Goal: Task Accomplishment & Management: Manage account settings

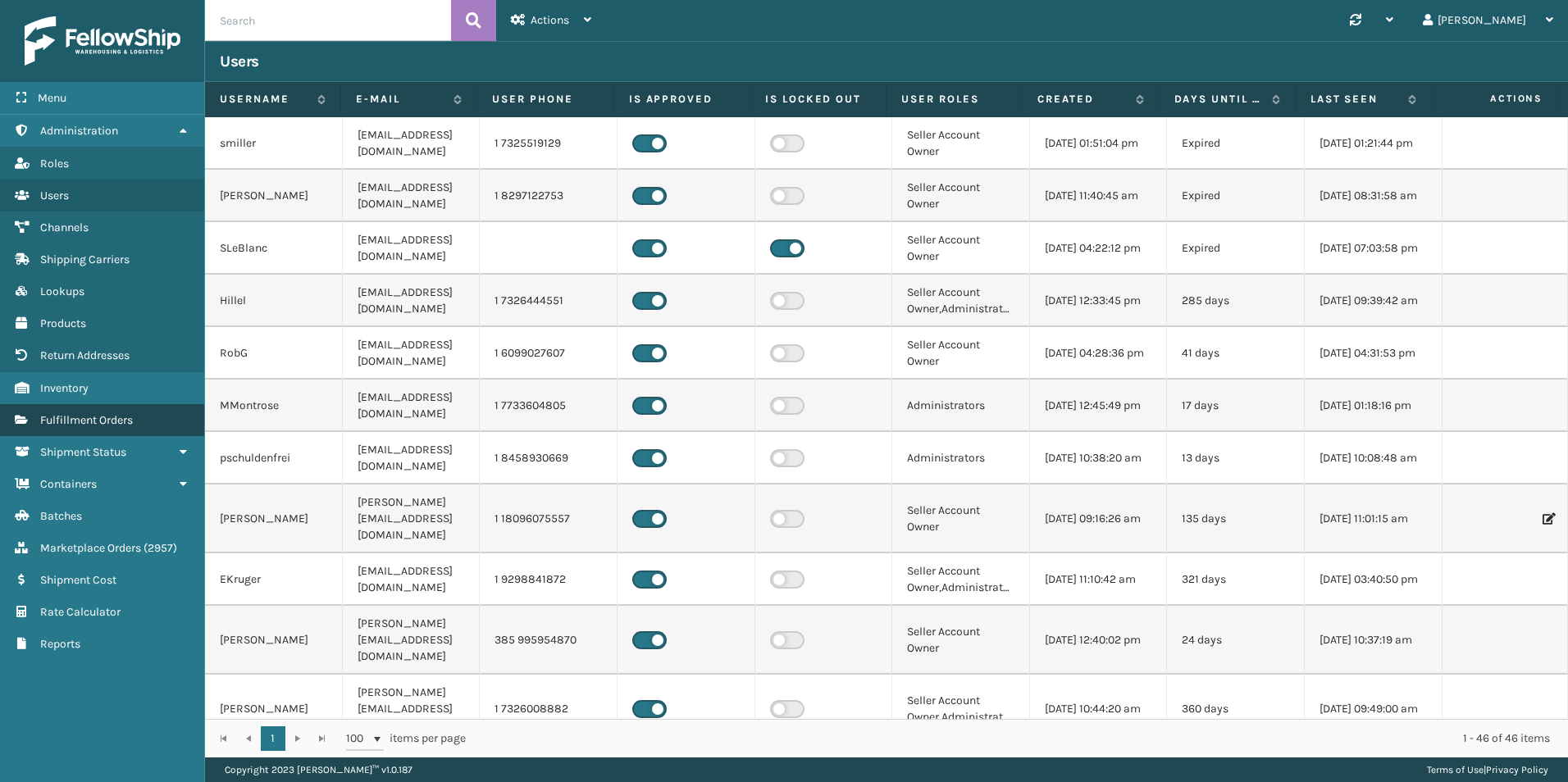
click at [123, 424] on span "Fulfillment Orders" at bounding box center [87, 419] width 92 height 14
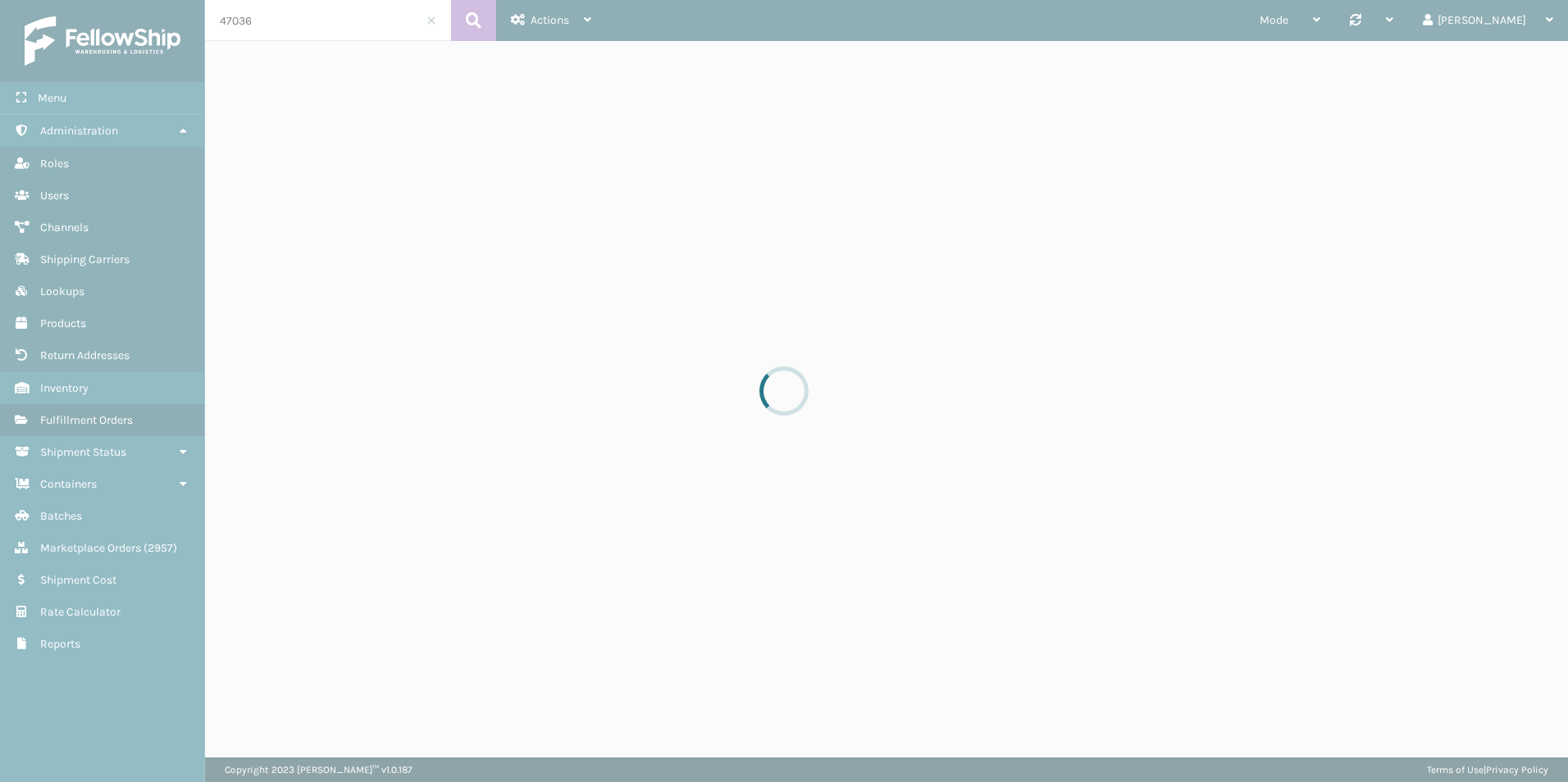
click at [261, 20] on div at bounding box center [784, 391] width 1568 height 782
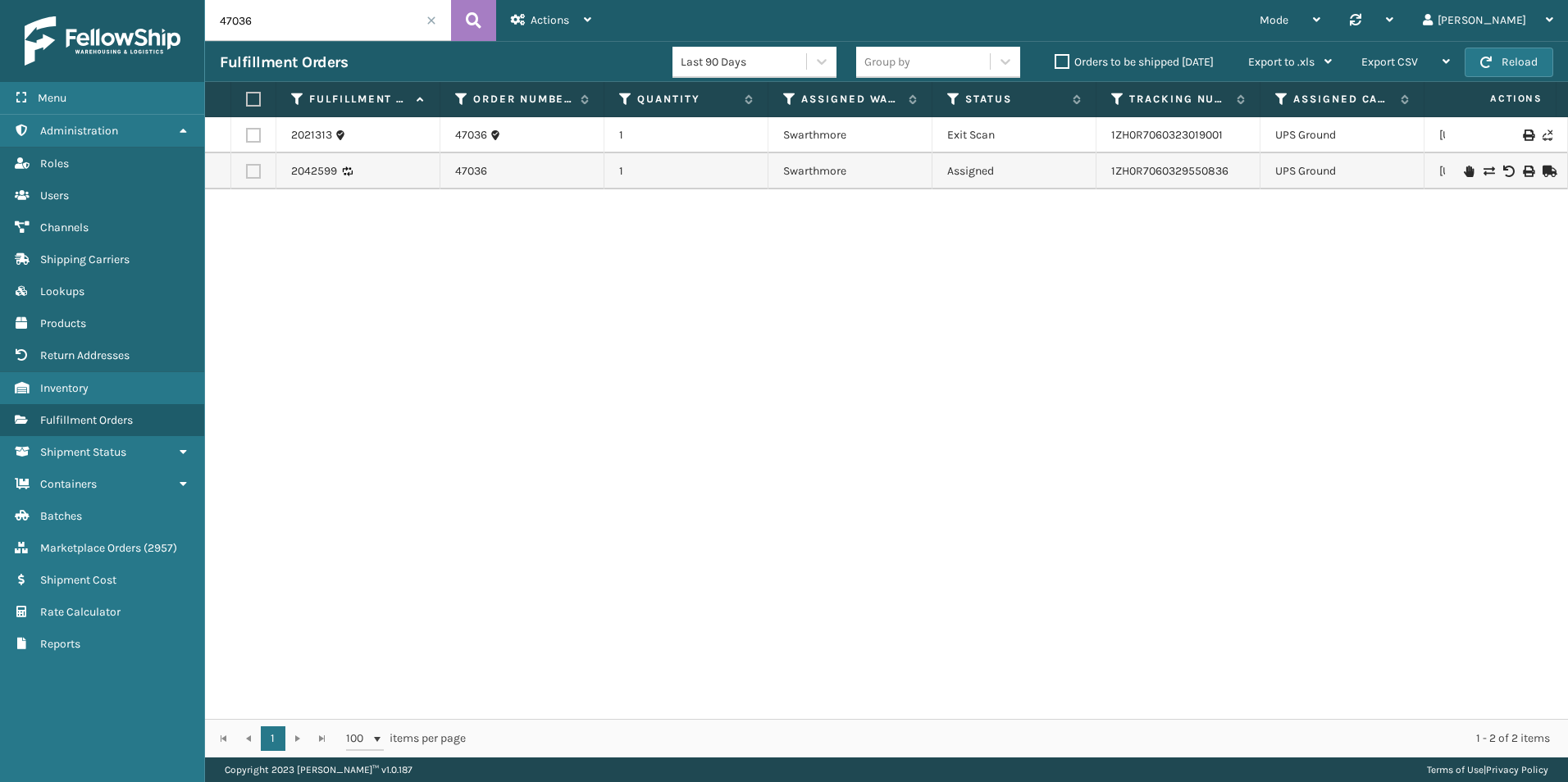
click at [295, 19] on input "47036" at bounding box center [328, 21] width 246 height 41
click at [294, 21] on input "47036" at bounding box center [328, 21] width 246 height 41
paste input "15"
click at [459, 24] on button at bounding box center [473, 21] width 45 height 41
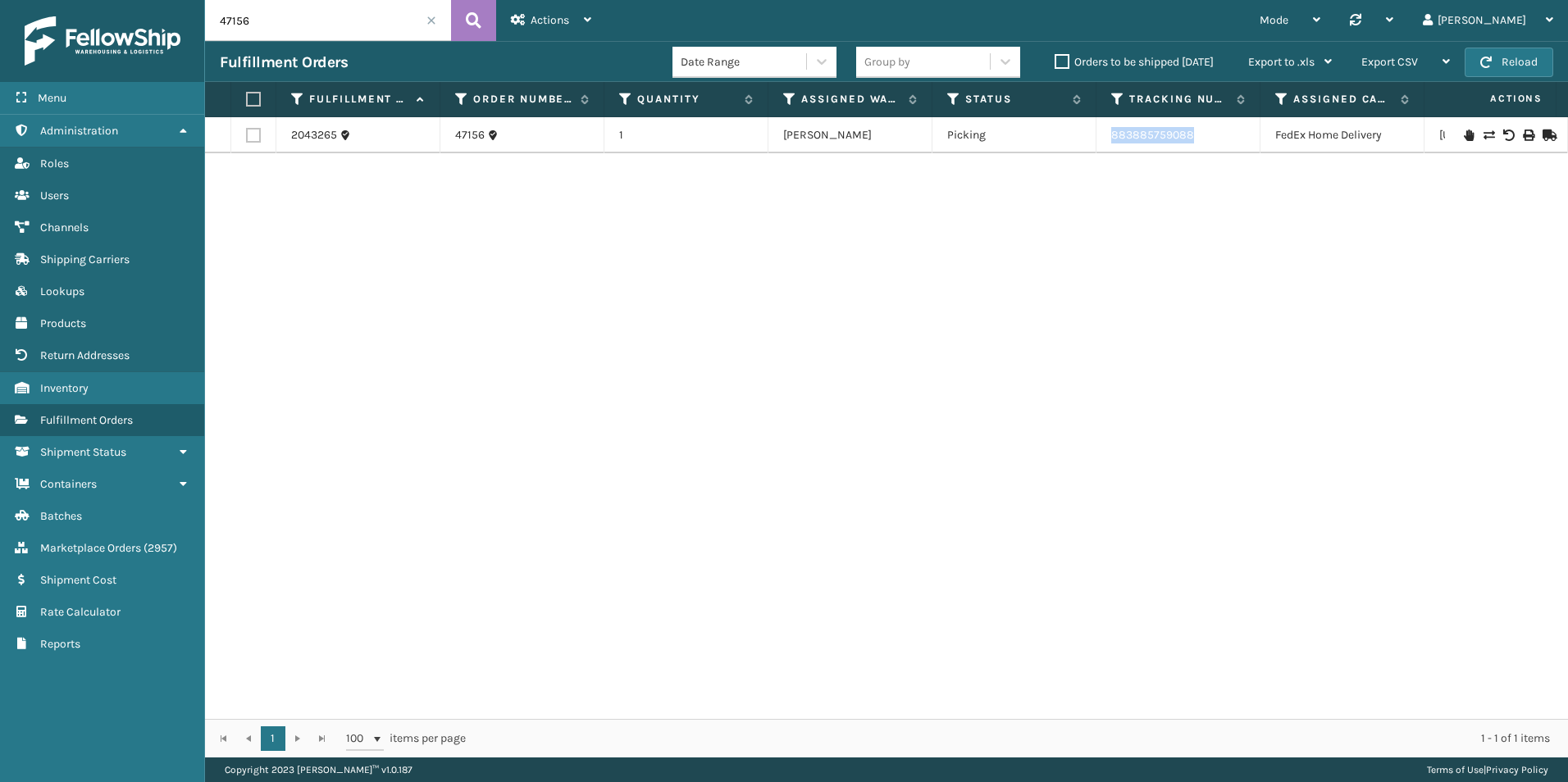
drag, startPoint x: 1194, startPoint y: 130, endPoint x: 1106, endPoint y: 136, distance: 88.2
click at [1106, 136] on td "883885759088" at bounding box center [1178, 135] width 164 height 36
copy link "883885759088"
click at [1134, 546] on div "2043265 47156 1 [PERSON_NAME] Picking 883885759088 FedEx Home Delivery [US_STAT…" at bounding box center [887, 418] width 1364 height 602
click at [951, 540] on div "2043265 47156 1 [PERSON_NAME] Picking 883885759088 FedEx Home Delivery [US_STAT…" at bounding box center [887, 418] width 1364 height 602
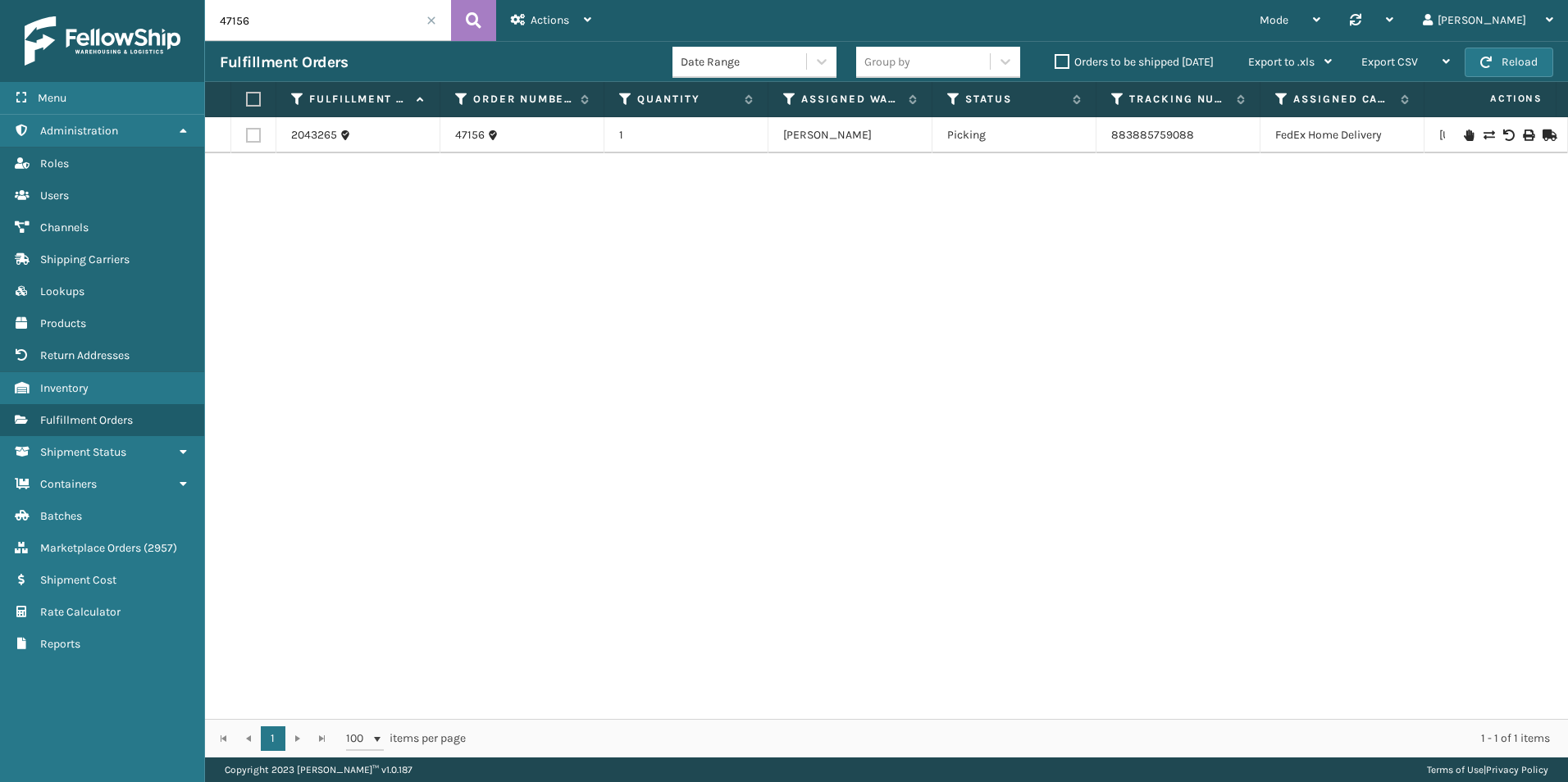
click at [1211, 434] on div "2043265 47156 1 [PERSON_NAME] Picking 883885759088 FedEx Home Delivery [US_STAT…" at bounding box center [887, 418] width 1364 height 602
click at [1279, 382] on div "2043265 47156 1 [PERSON_NAME] Picking 883885759088 FedEx Home Delivery [US_STAT…" at bounding box center [887, 418] width 1364 height 602
drag, startPoint x: 1375, startPoint y: 457, endPoint x: 1392, endPoint y: 453, distance: 17.5
click at [1375, 457] on div "2043265 47156 1 [PERSON_NAME] Picking 883885759088 FedEx Home Delivery [US_STAT…" at bounding box center [887, 418] width 1364 height 602
click at [1185, 281] on div "2043265 47156 1 [PERSON_NAME] Picking 883885759088 FedEx Home Delivery [US_STAT…" at bounding box center [887, 418] width 1364 height 602
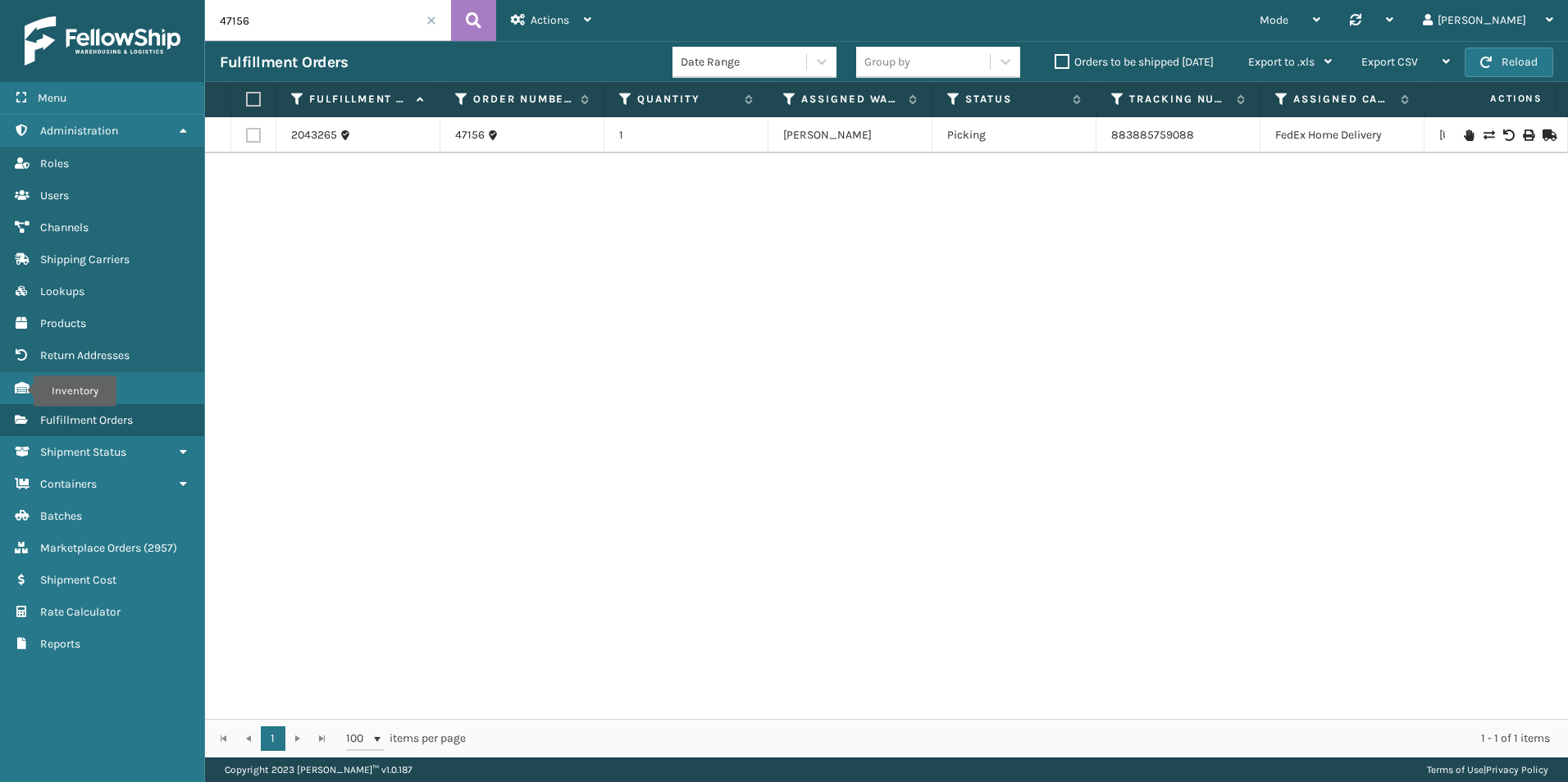
click at [1165, 505] on div "2043265 47156 1 [PERSON_NAME] Picking 883885759088 FedEx Home Delivery [US_STAT…" at bounding box center [887, 418] width 1364 height 602
drag, startPoint x: 1059, startPoint y: 520, endPoint x: 1486, endPoint y: 522, distance: 427.0
click at [1059, 520] on div "2043265 47156 1 [PERSON_NAME] Picking 883885759088 FedEx Home Delivery [US_STAT…" at bounding box center [887, 418] width 1364 height 602
click at [1361, 535] on div "2043265 47156 1 [PERSON_NAME] Picking 883885759088 FedEx Home Delivery [US_STAT…" at bounding box center [887, 418] width 1364 height 602
click at [327, 25] on input "47156" at bounding box center [328, 21] width 246 height 41
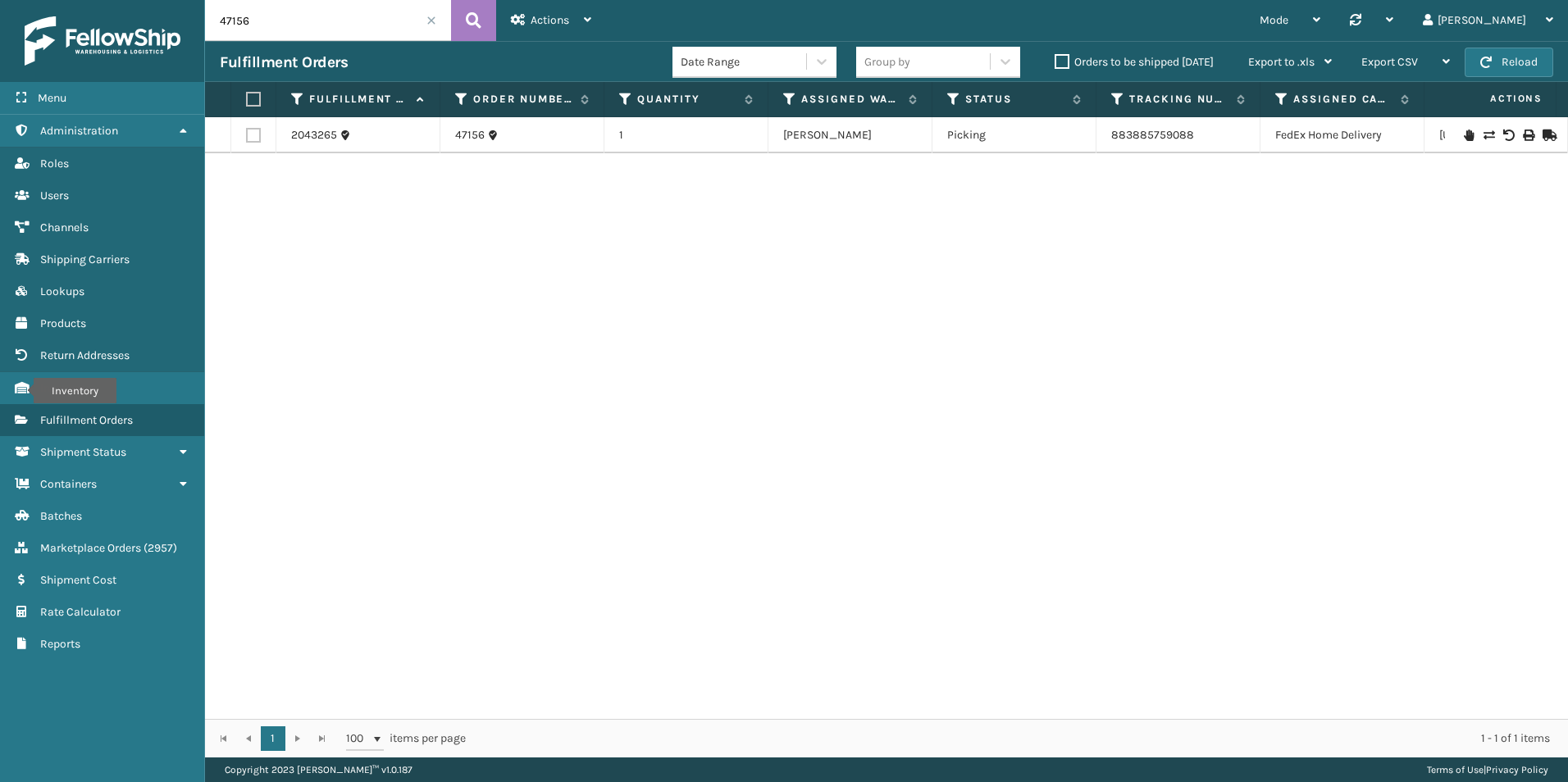
click at [327, 25] on input "47156" at bounding box center [328, 21] width 246 height 41
paste input "129023152736357"
click at [448, 13] on input "129023152736357" at bounding box center [328, 21] width 246 height 41
click at [484, 21] on button at bounding box center [473, 21] width 45 height 41
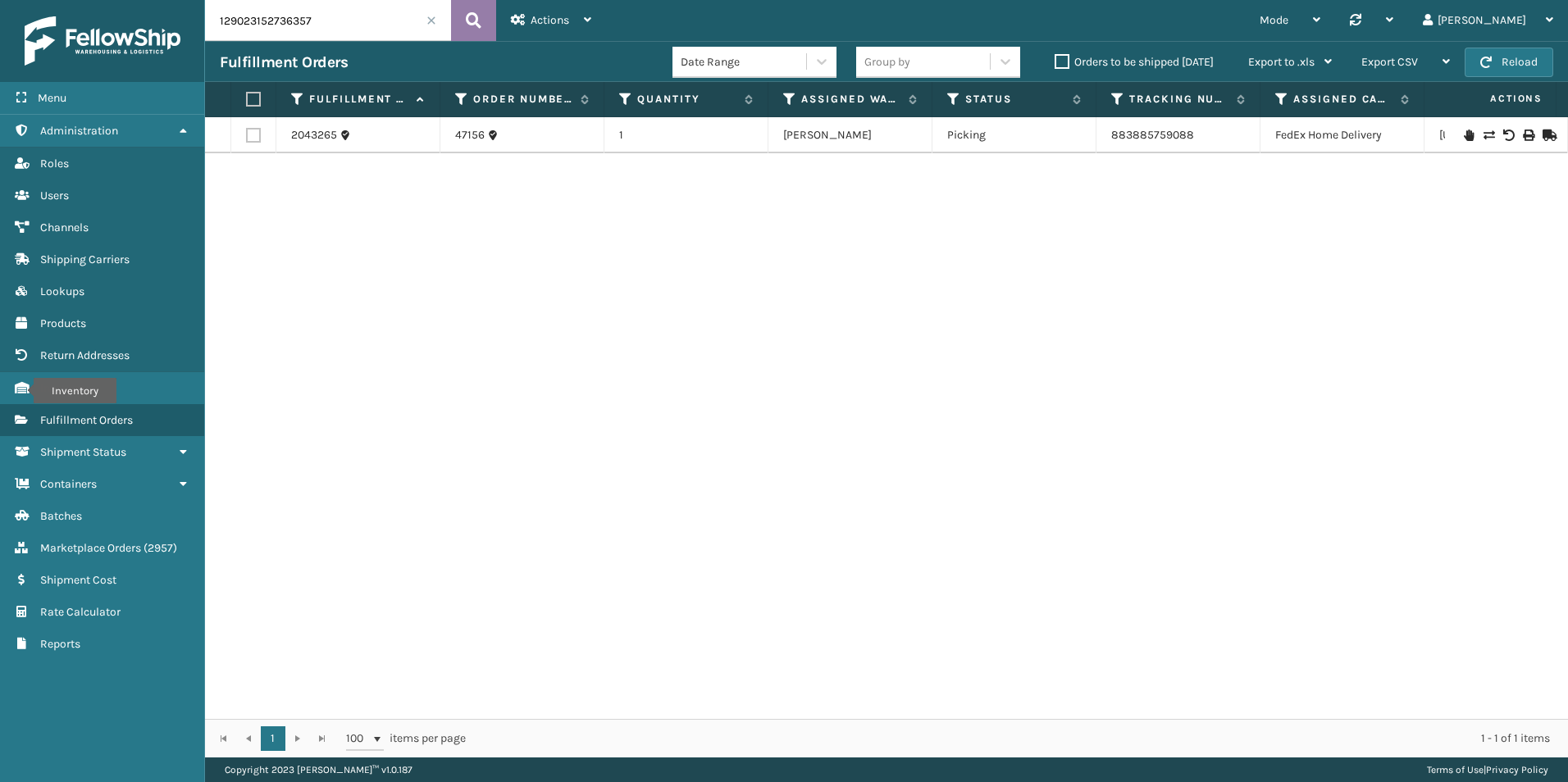
type input "129023152736357"
click at [1195, 134] on link "1ZH0R7060338295837" at bounding box center [1170, 134] width 117 height 14
click at [142, 391] on link "Inventory Inventory" at bounding box center [102, 388] width 204 height 32
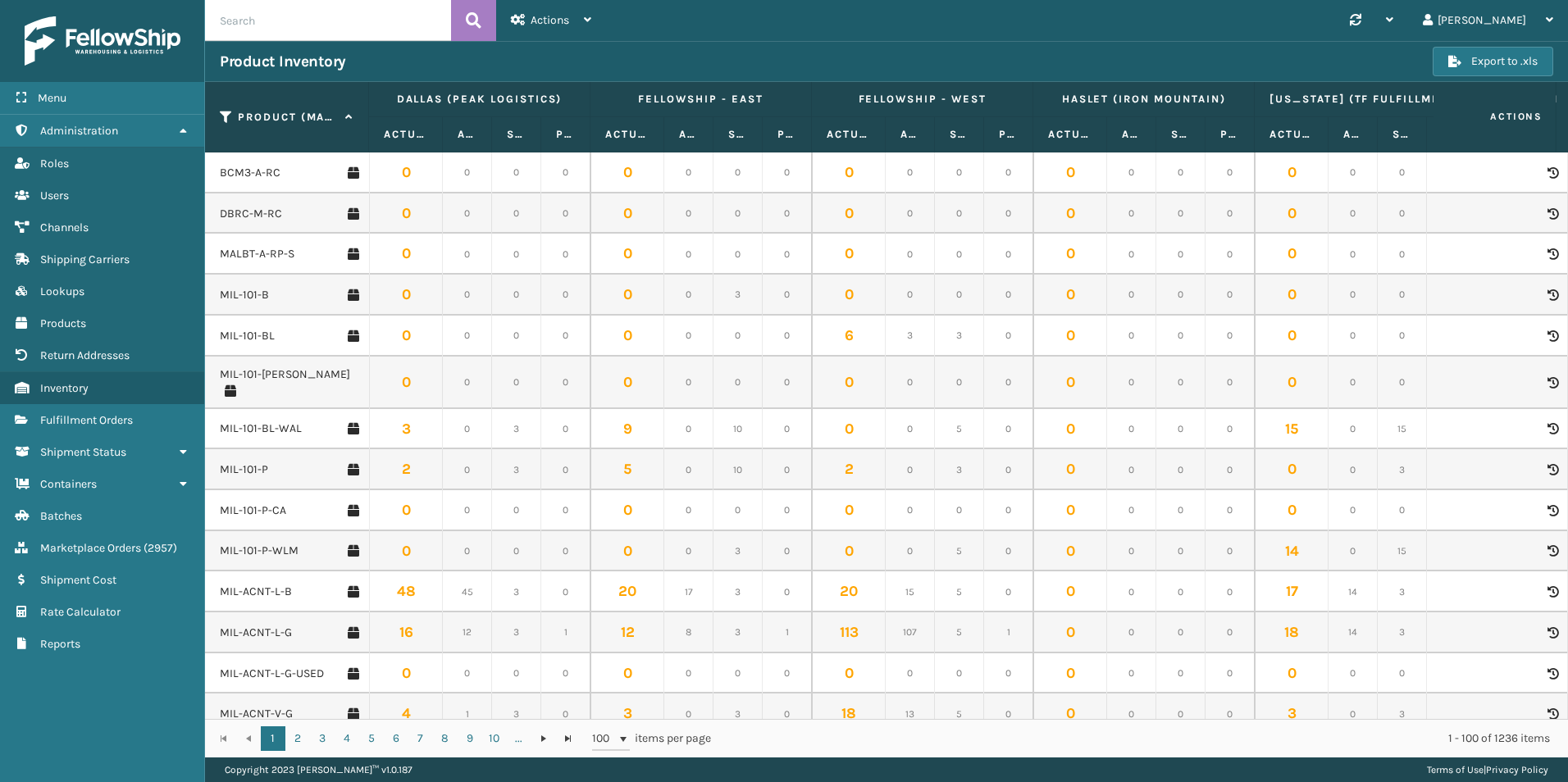
click at [263, 27] on input "text" at bounding box center [328, 21] width 246 height 41
paste input "MIL-TRNDL"
type input "MIL-TRNDL"
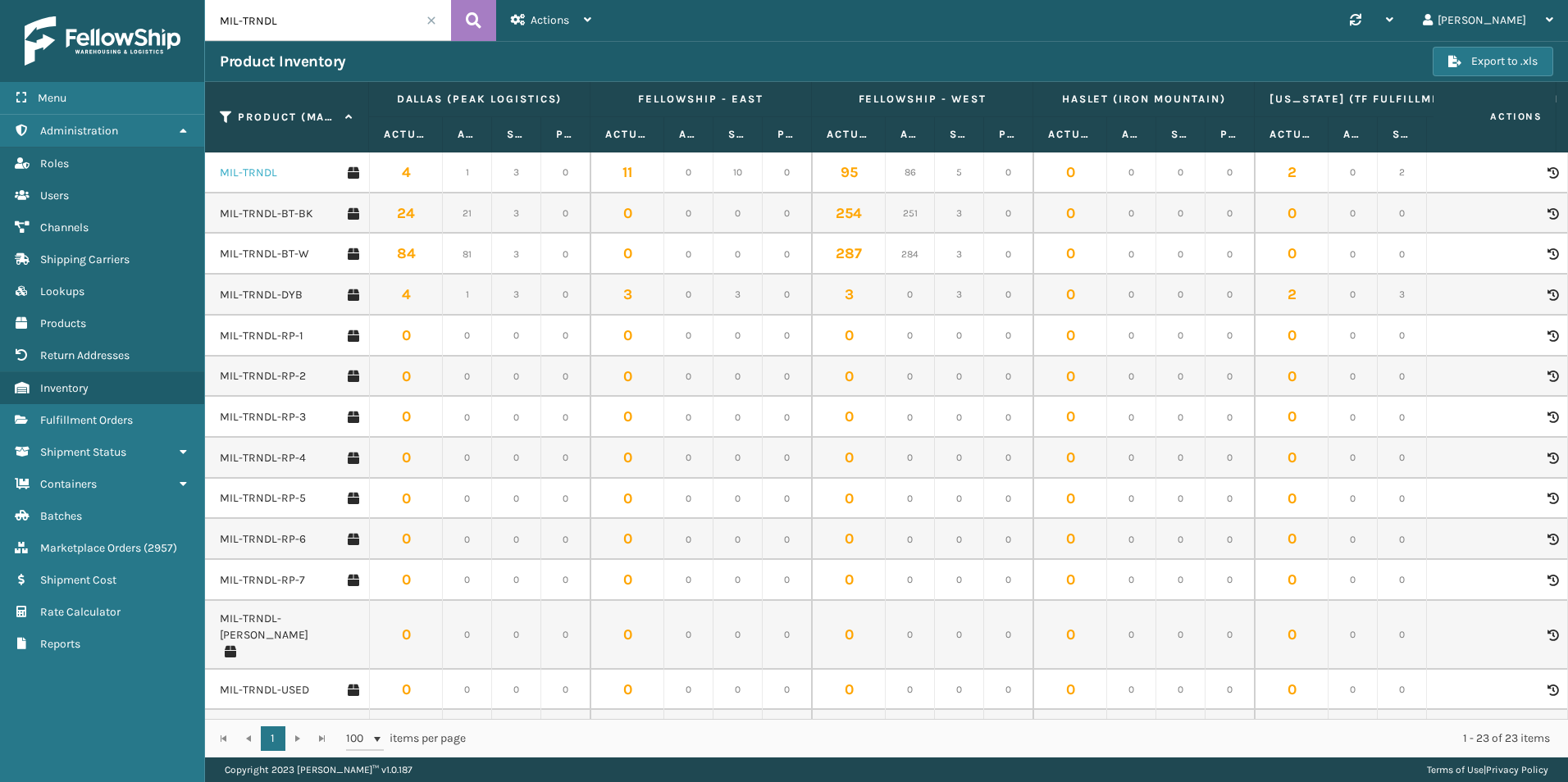
click at [265, 175] on link "MIL-TRNDL" at bounding box center [249, 173] width 58 height 16
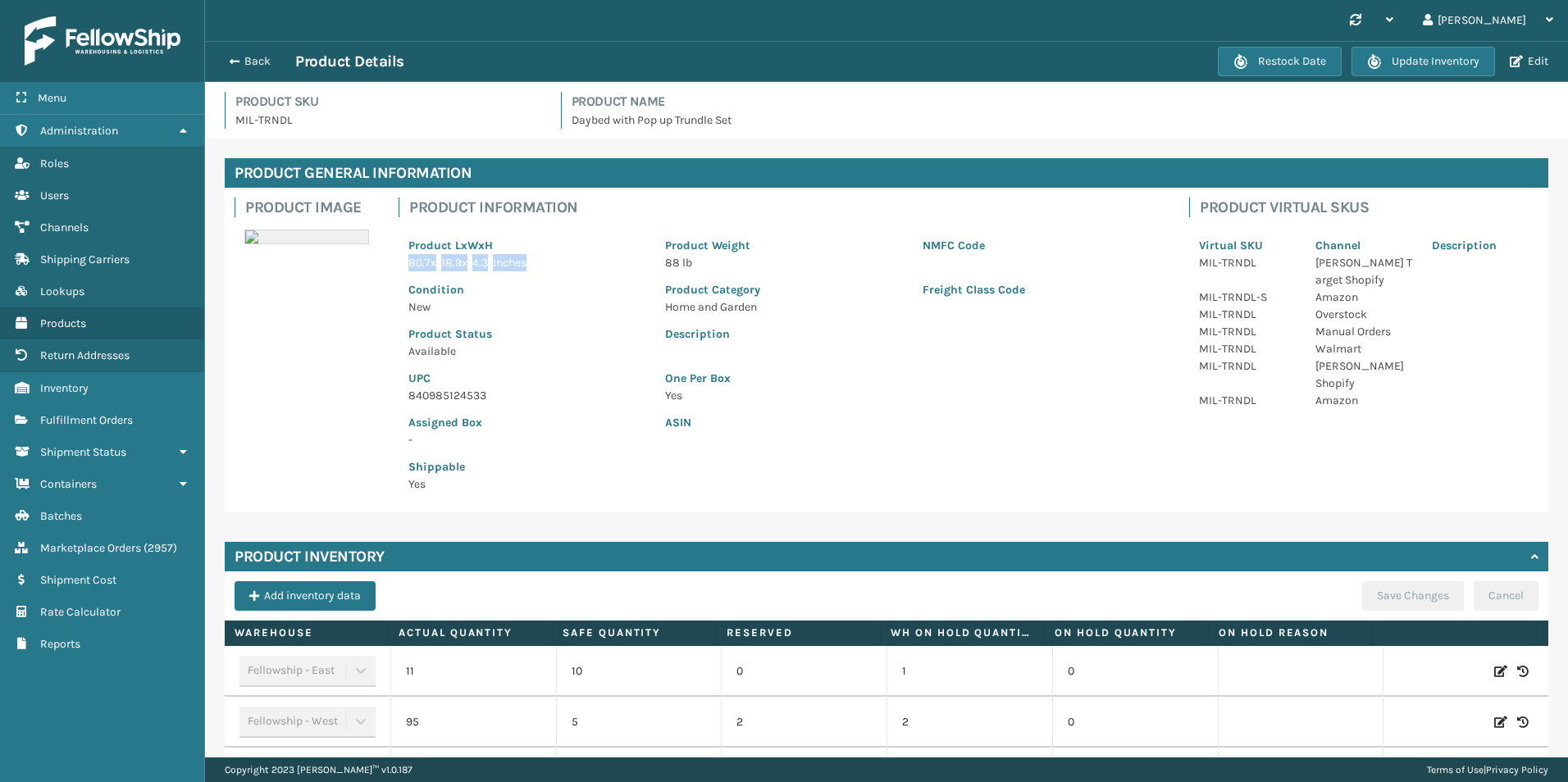
drag, startPoint x: 407, startPoint y: 260, endPoint x: 540, endPoint y: 260, distance: 133.0
click at [540, 260] on div "Product LxWxH 80.7 x 18.9 x 4.3 Inches" at bounding box center [527, 250] width 256 height 44
copy p "80.7 x 18.9 x 4.3 Inches"
drag, startPoint x: 661, startPoint y: 262, endPoint x: 707, endPoint y: 266, distance: 46.2
click at [707, 266] on p "88 lb" at bounding box center [784, 262] width 237 height 17
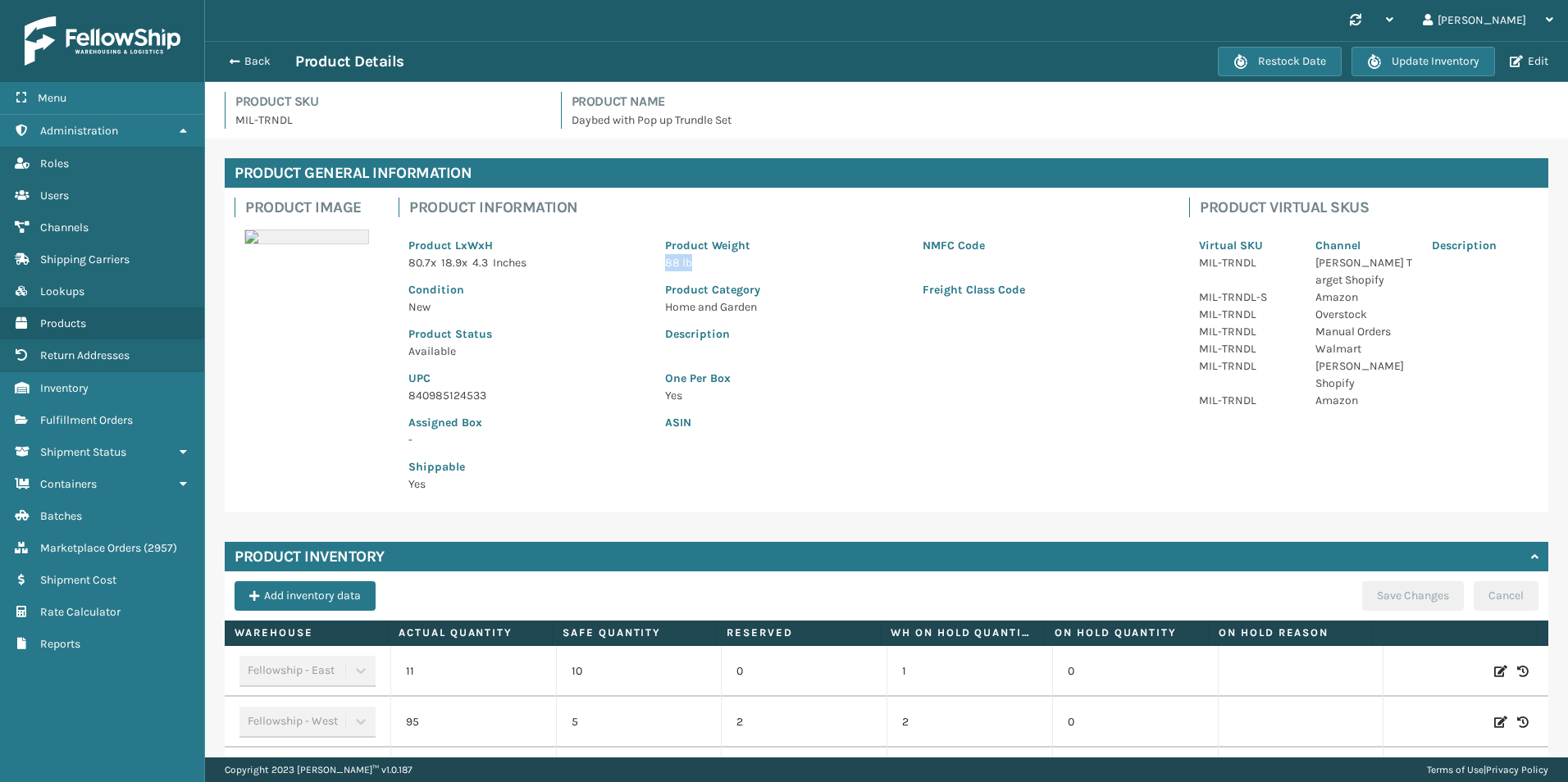
copy span "88 lb"
drag, startPoint x: 1322, startPoint y: 502, endPoint x: 1504, endPoint y: 506, distance: 182.0
click at [1322, 502] on div "Product Image Product Information Product LxWxH 80.7 x 18.9 x 4.3 Inches Produc…" at bounding box center [887, 350] width 1324 height 325
click at [104, 414] on span "Fulfillment Orders" at bounding box center [87, 419] width 92 height 14
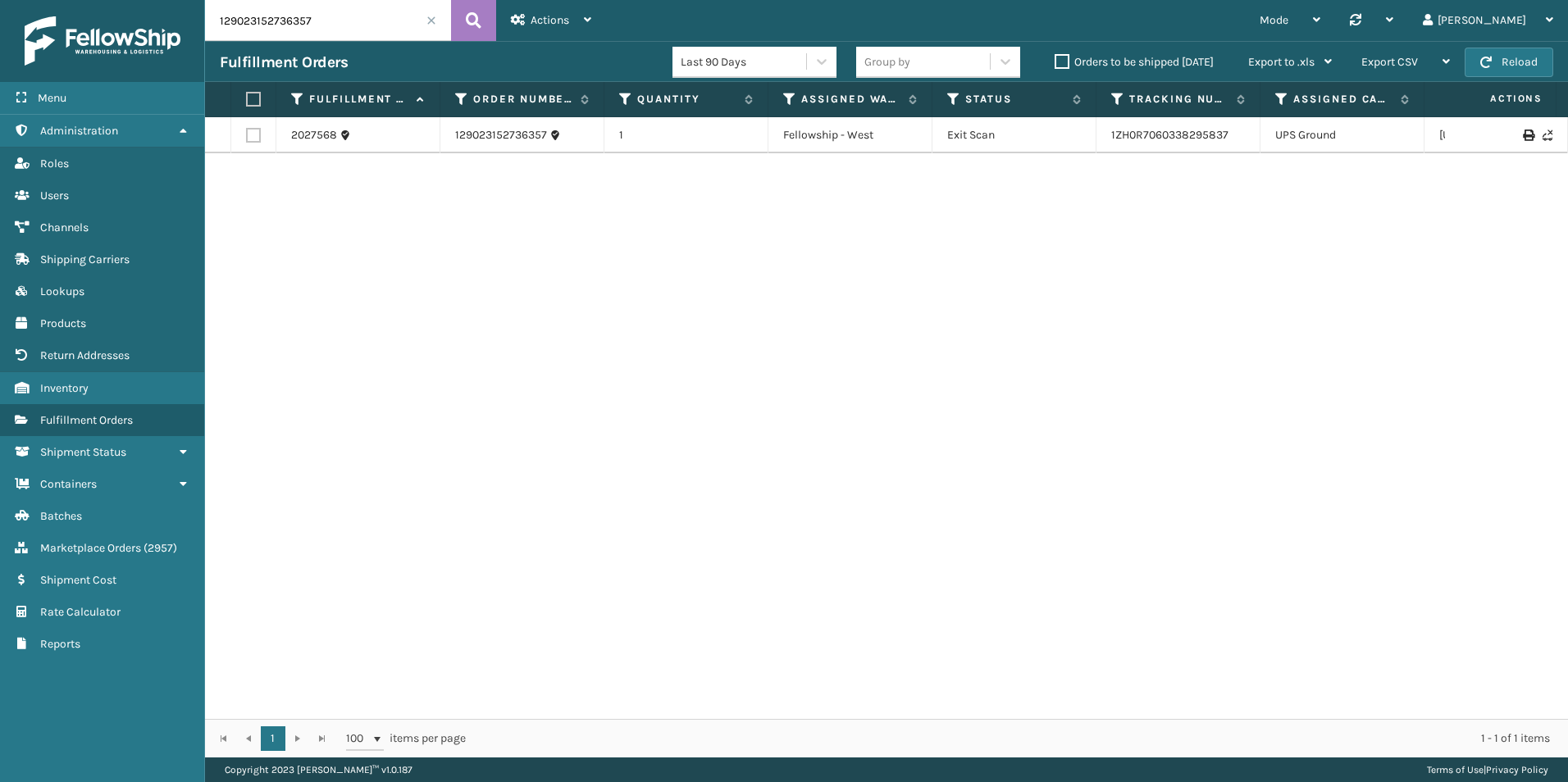
click at [293, 13] on input "129023152736357" at bounding box center [328, 21] width 246 height 41
paste input "46955"
type input "46955"
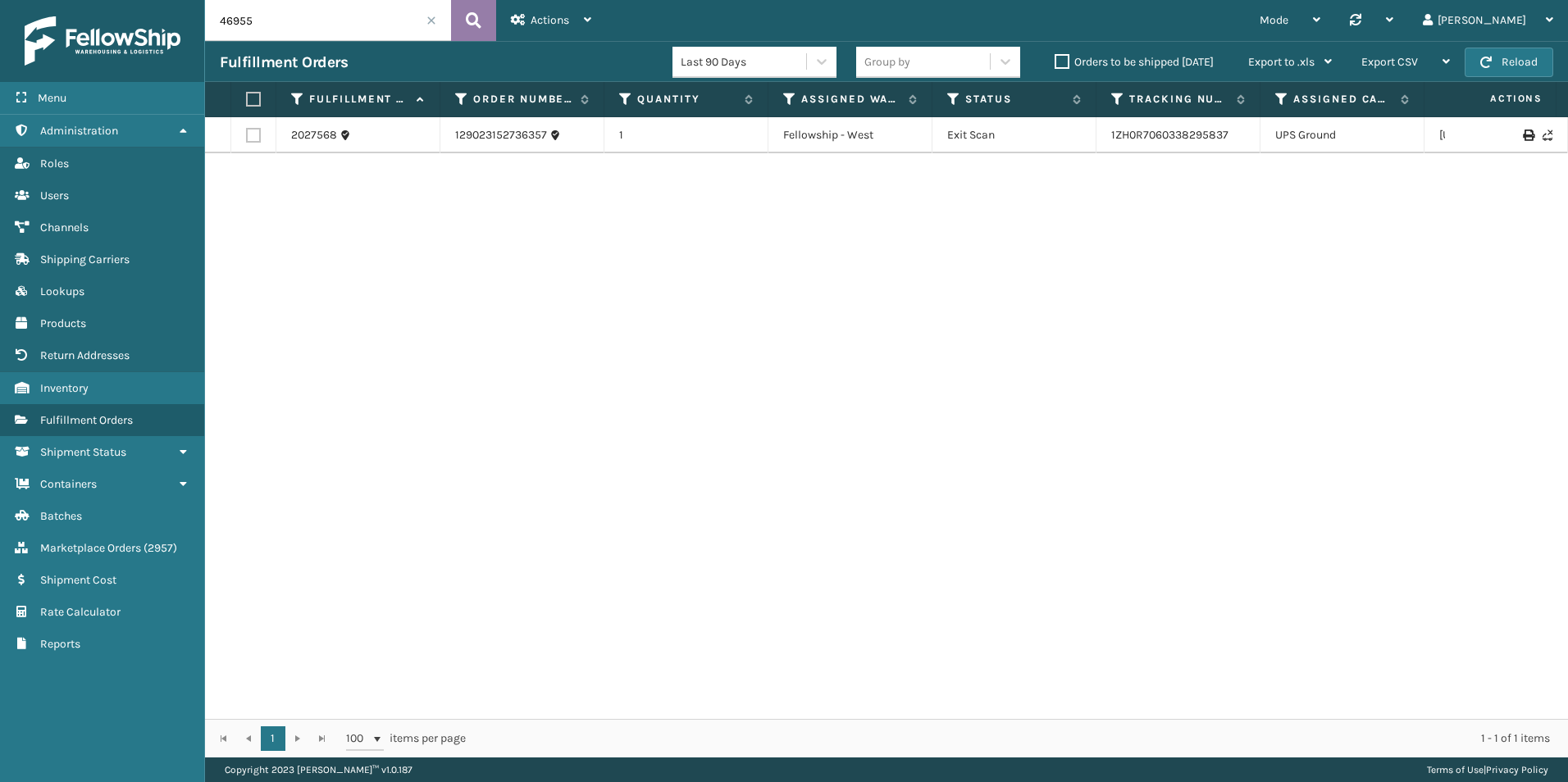
click at [479, 25] on icon at bounding box center [473, 21] width 16 height 25
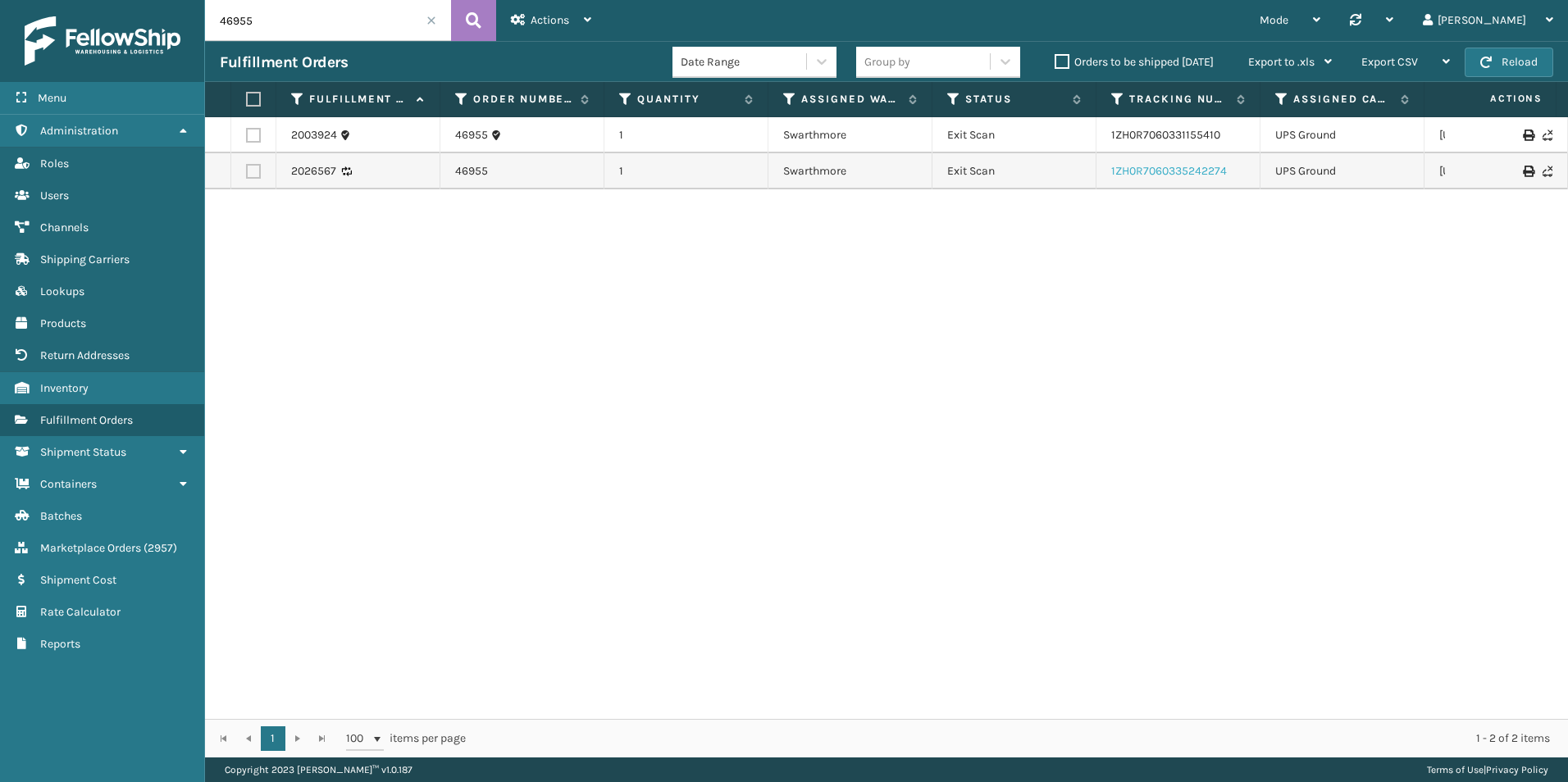
click at [1193, 168] on link "1ZH0R7060335242274" at bounding box center [1169, 171] width 115 height 14
drag, startPoint x: 306, startPoint y: 16, endPoint x: 121, endPoint y: 9, distance: 185.1
click at [122, 0] on div "Menu Administration Roles Users Channels Shipping Carriers Lookups Products Ret…" at bounding box center [784, 0] width 1568 height 0
click at [125, 550] on span "Marketplace Orders" at bounding box center [91, 548] width 101 height 14
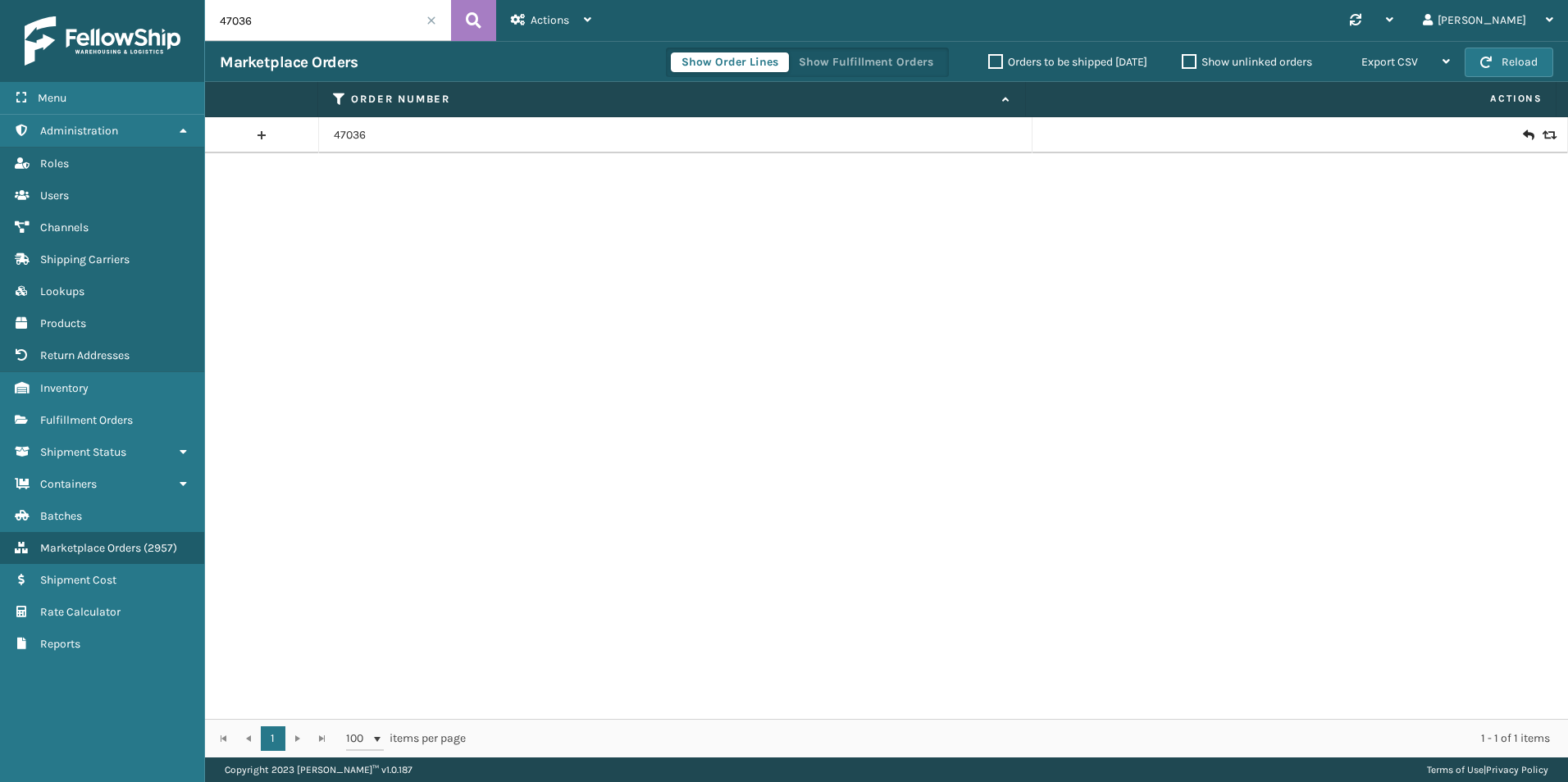
click at [253, 19] on input "47036" at bounding box center [328, 21] width 246 height 41
paste input "47111"
type input "47111"
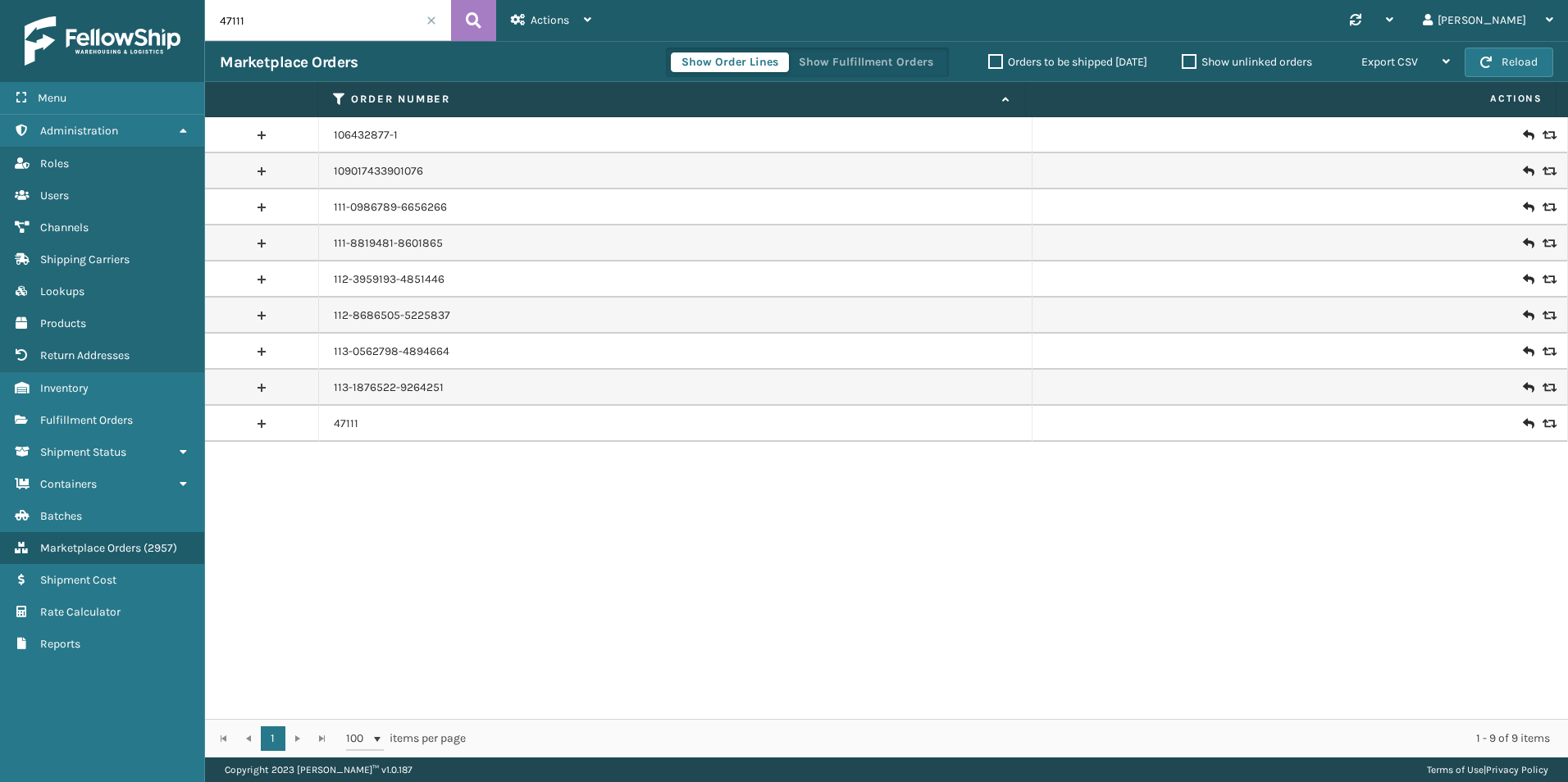
click at [1543, 422] on icon at bounding box center [1548, 424] width 10 height 12
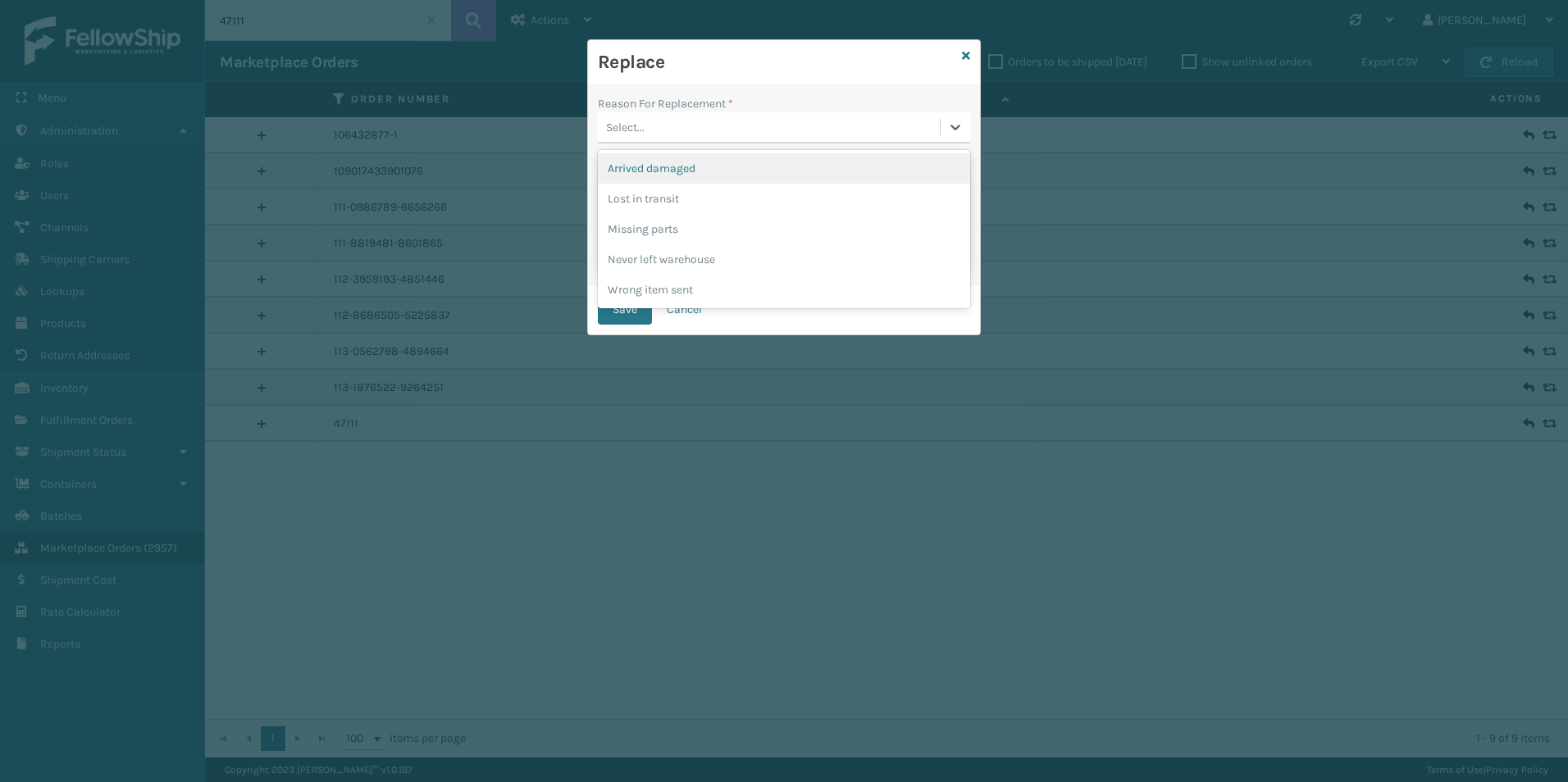
click at [734, 141] on div "Select..." at bounding box center [784, 128] width 373 height 31
click at [669, 175] on div "Arrived damaged" at bounding box center [784, 168] width 373 height 30
click at [622, 311] on button "Save" at bounding box center [625, 310] width 54 height 30
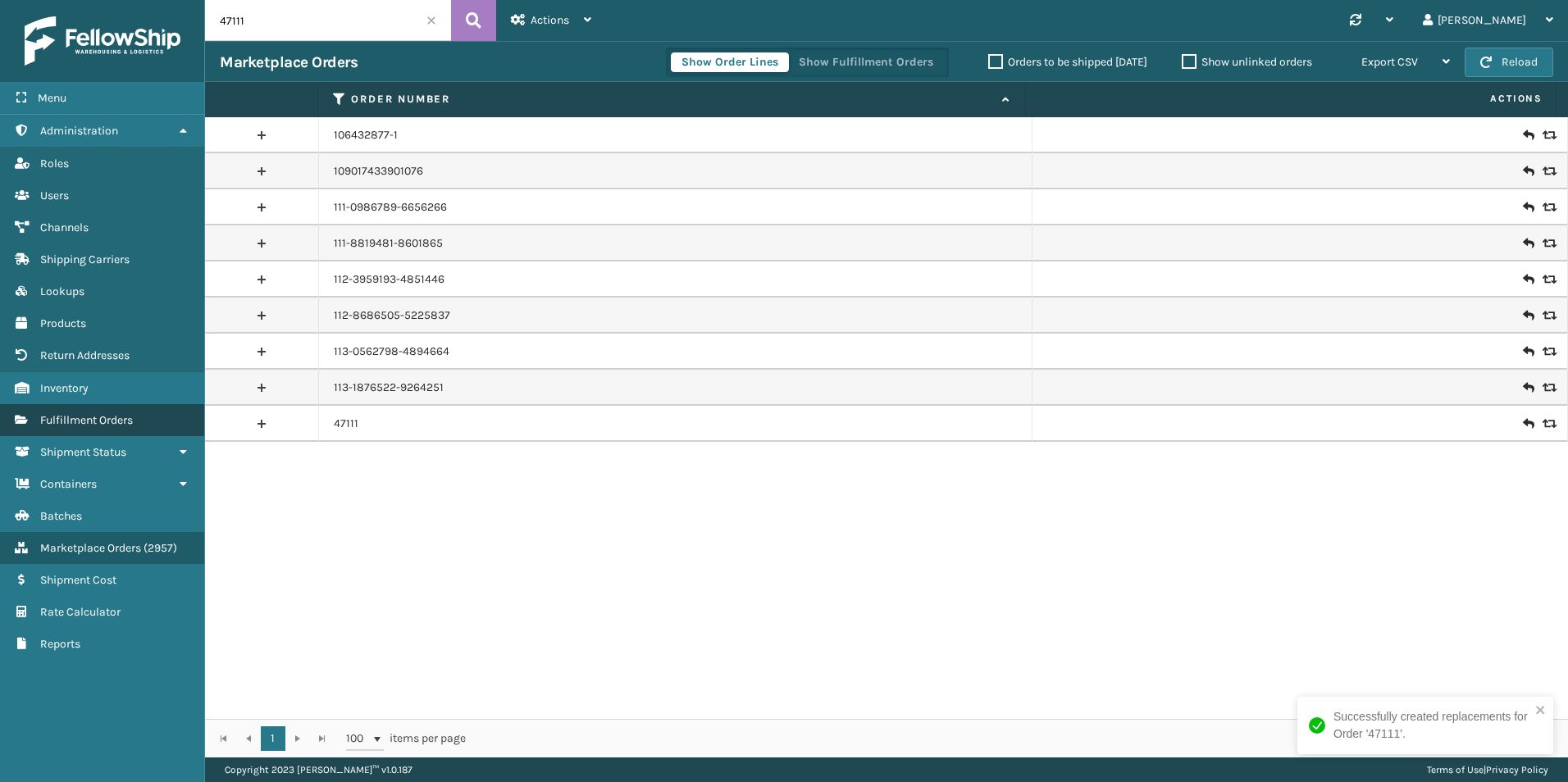
click at [89, 408] on link "Products Fulfillment Orders" at bounding box center [102, 420] width 204 height 32
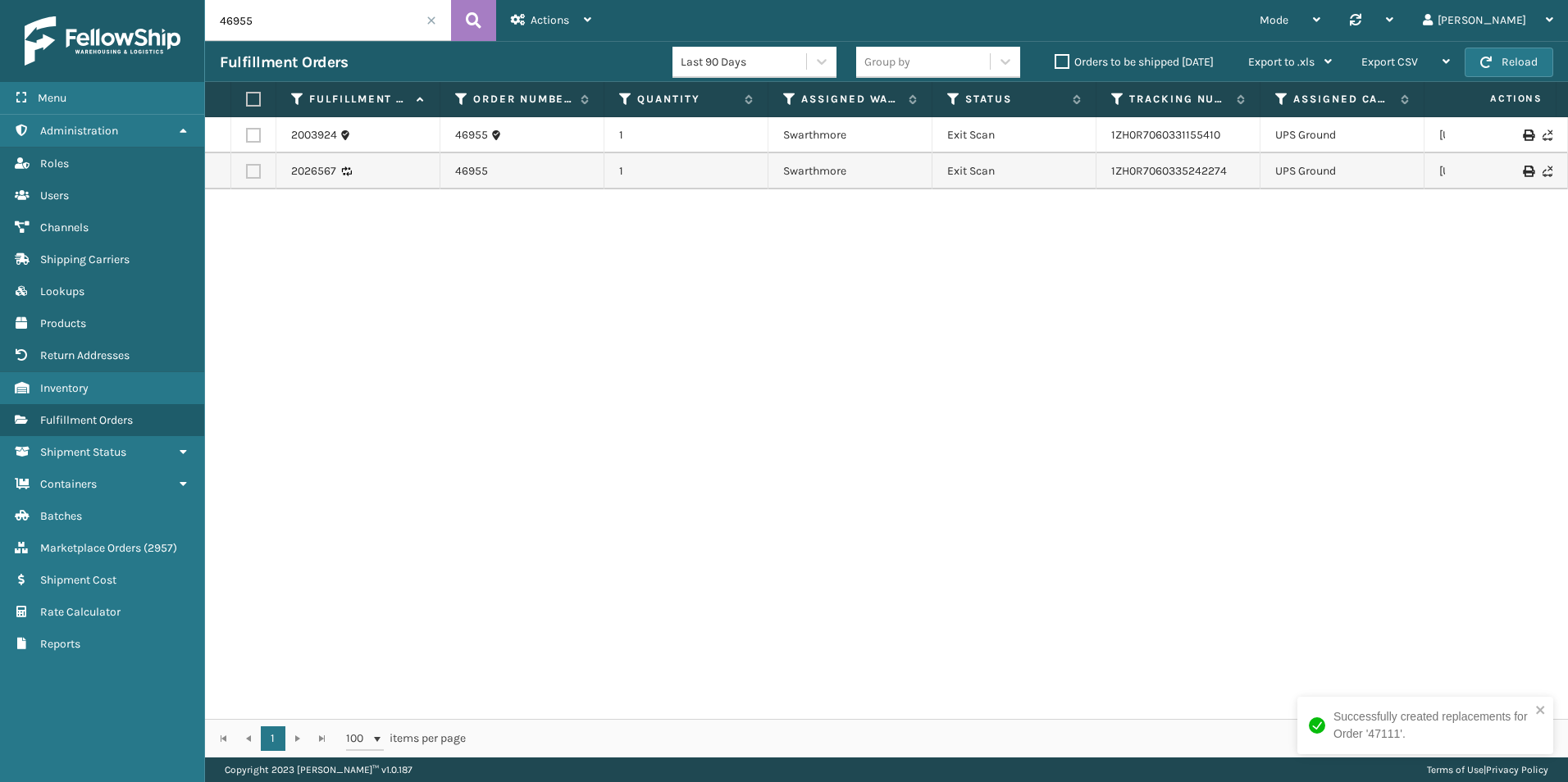
click at [270, 19] on input "46955" at bounding box center [328, 21] width 246 height 41
paste input "47111"
type input "47111"
